Goal: Task Accomplishment & Management: Manage account settings

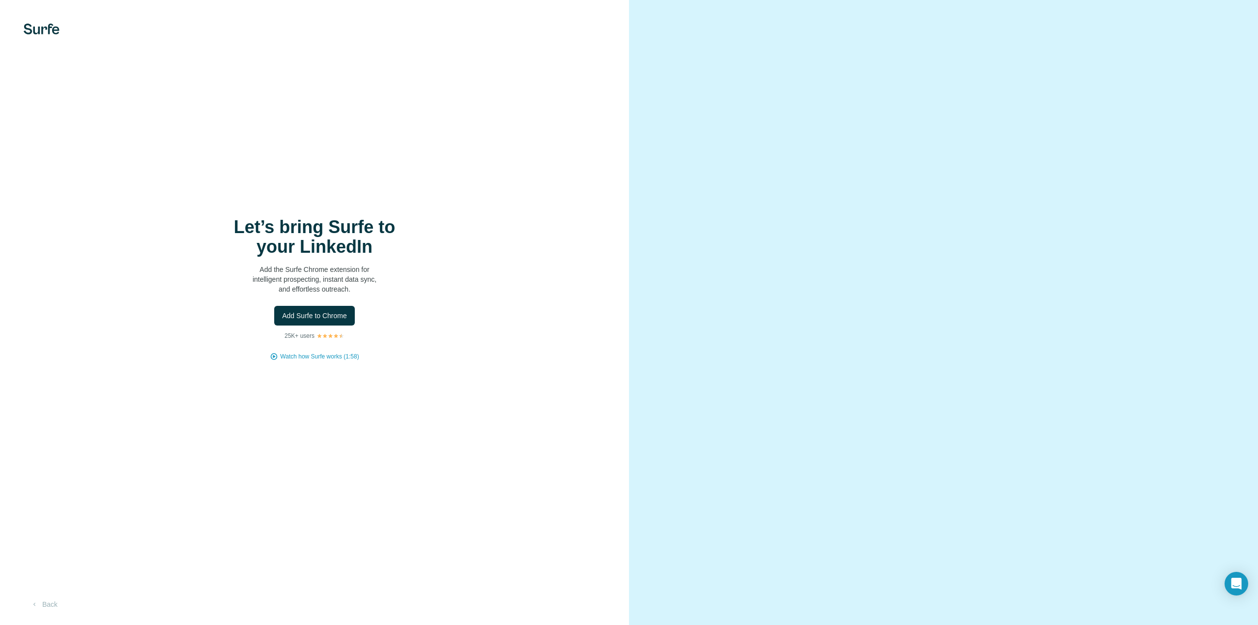
click at [311, 319] on span "Add Surfe to Chrome" at bounding box center [314, 316] width 65 height 10
click at [329, 312] on span "Add Surfe to Chrome" at bounding box center [314, 316] width 65 height 10
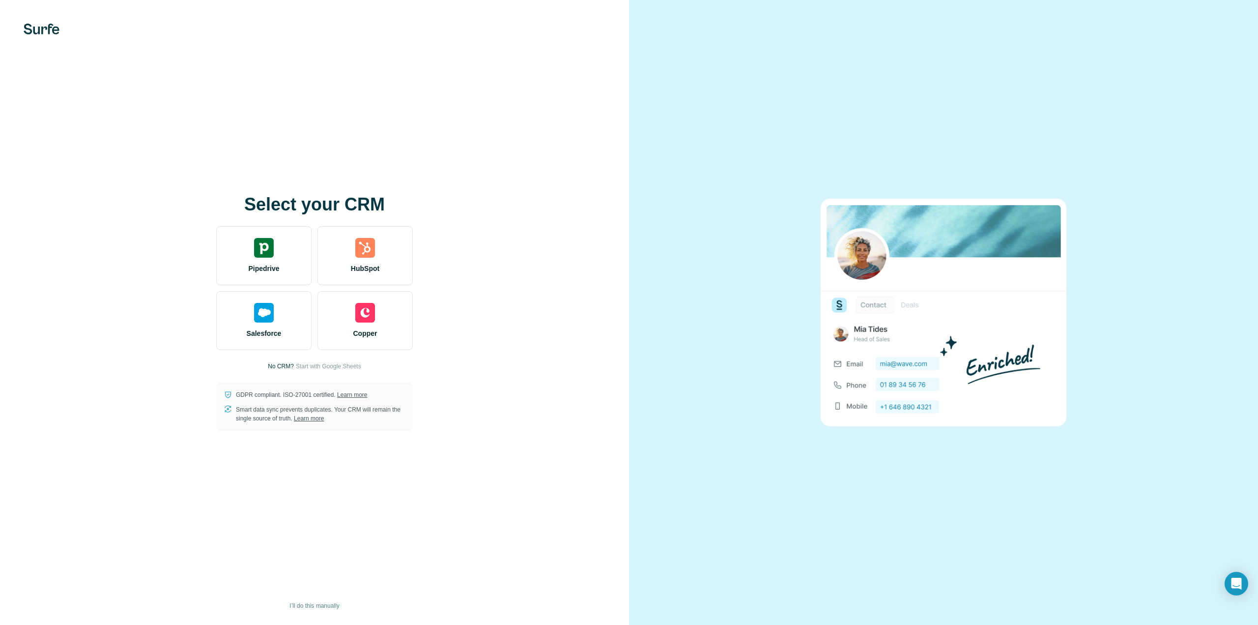
click at [321, 367] on span "Start with Google Sheets" at bounding box center [328, 366] width 65 height 9
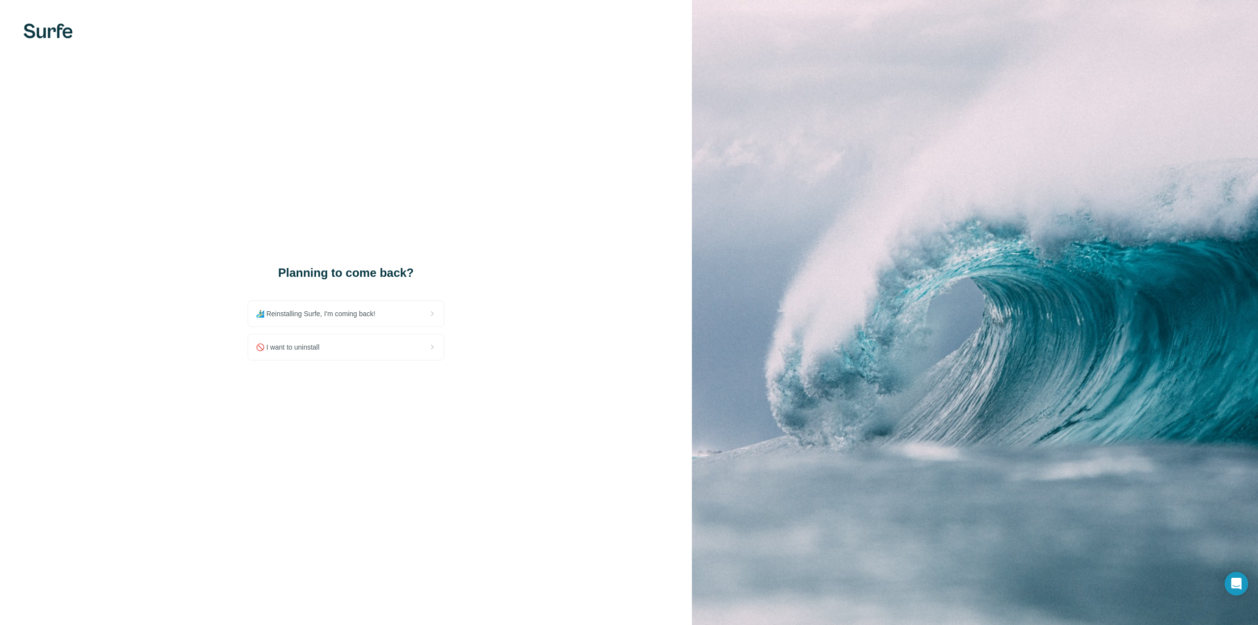
click at [346, 350] on div "🚫 I want to uninstall" at bounding box center [346, 347] width 196 height 26
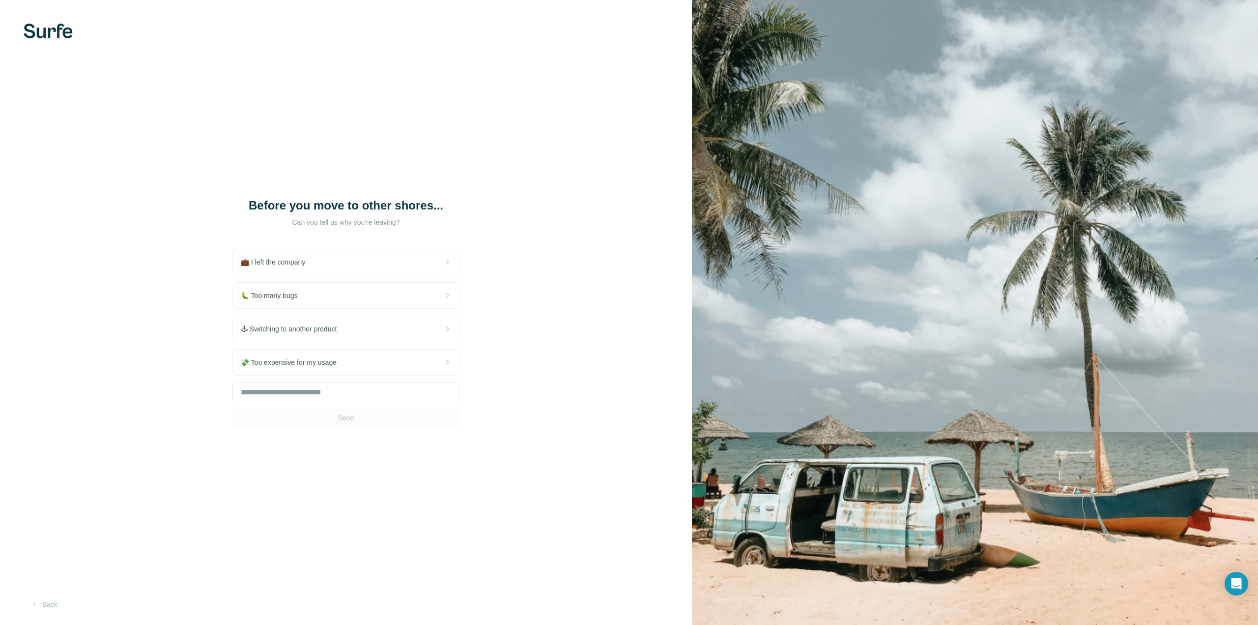
click at [345, 367] on span "💸 Too expensive for my usage" at bounding box center [293, 362] width 104 height 10
